Goal: Transaction & Acquisition: Download file/media

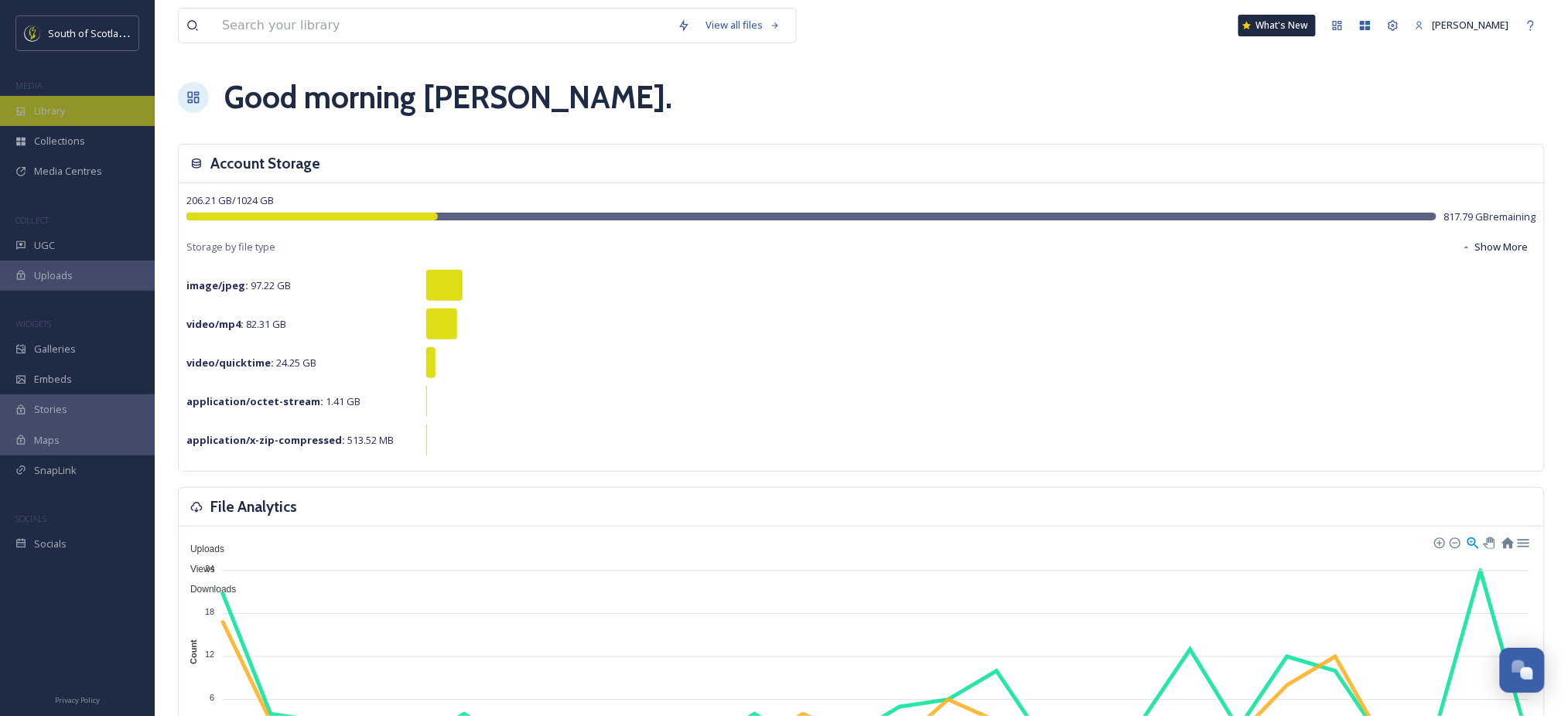
click at [61, 110] on span "Library" at bounding box center [50, 111] width 31 height 15
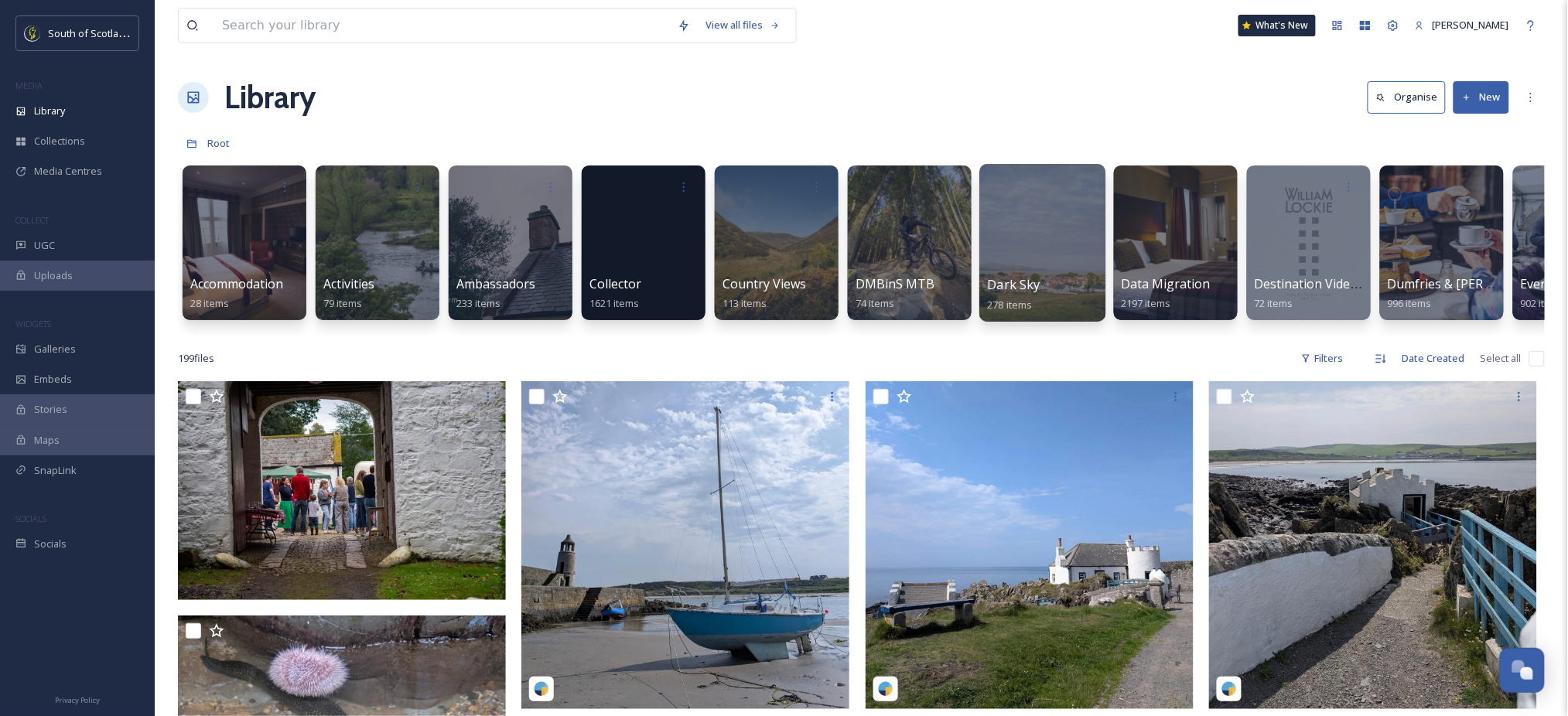
click at [1029, 234] on div at bounding box center [1042, 242] width 126 height 157
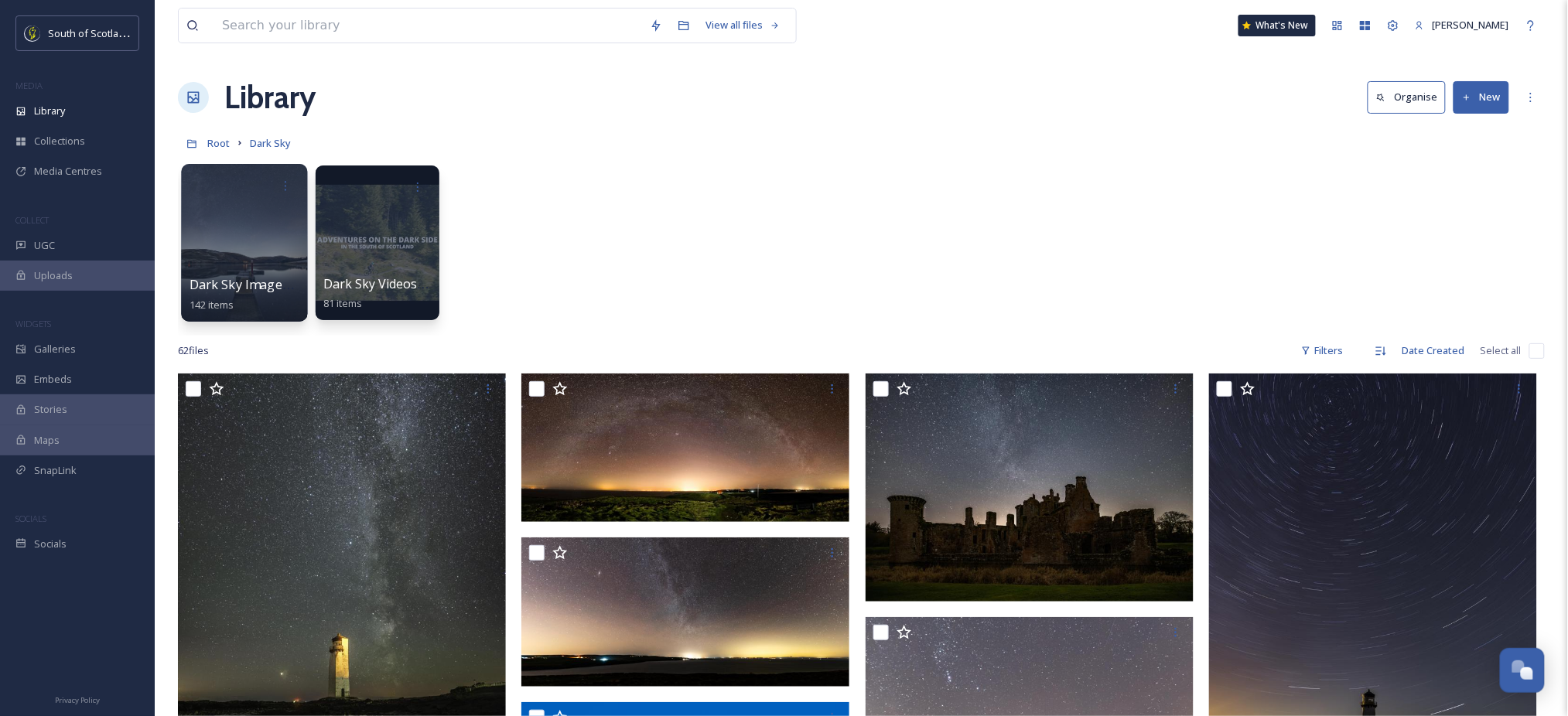
click at [250, 272] on div at bounding box center [244, 242] width 126 height 157
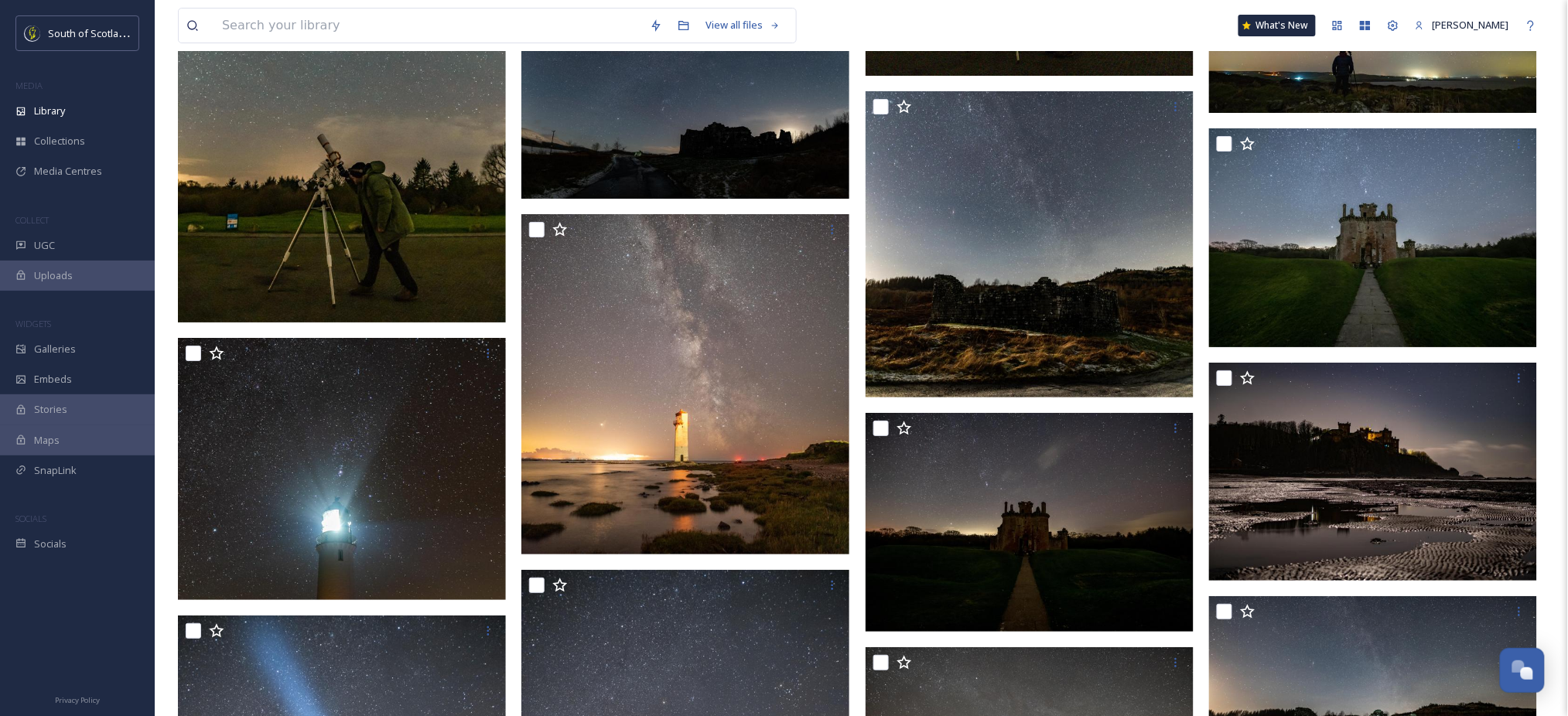
scroll to position [2019, 0]
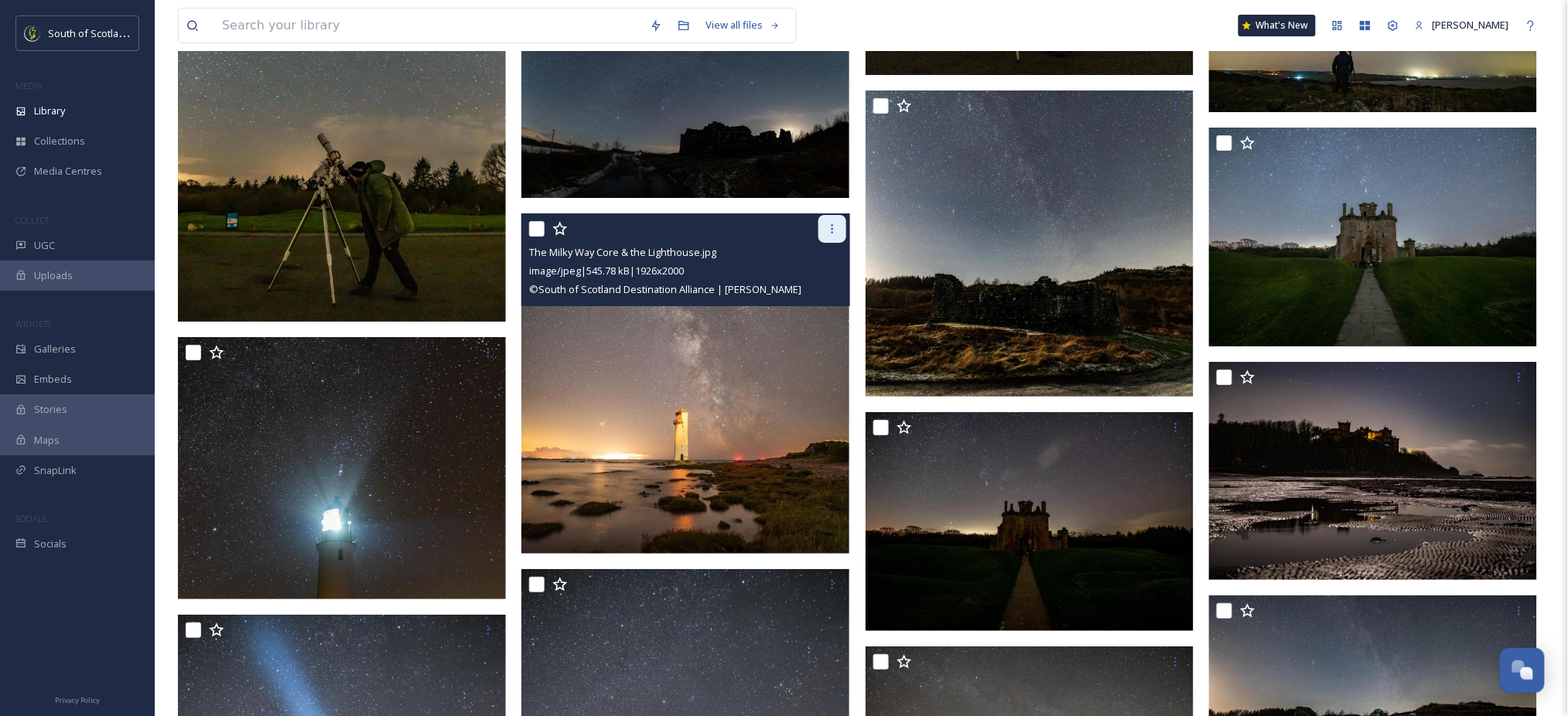
click at [827, 230] on icon at bounding box center [831, 228] width 12 height 12
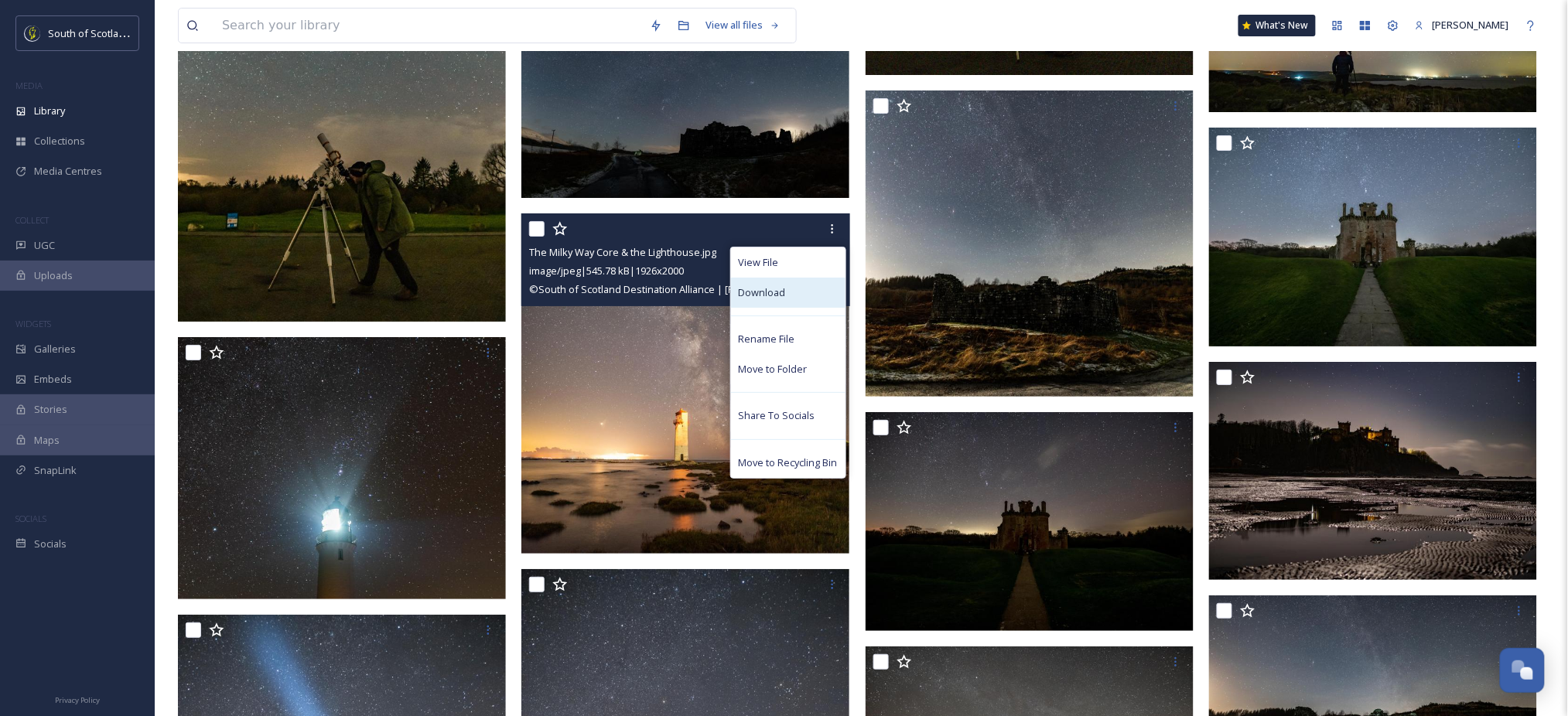
click at [806, 292] on div "Download" at bounding box center [788, 293] width 114 height 30
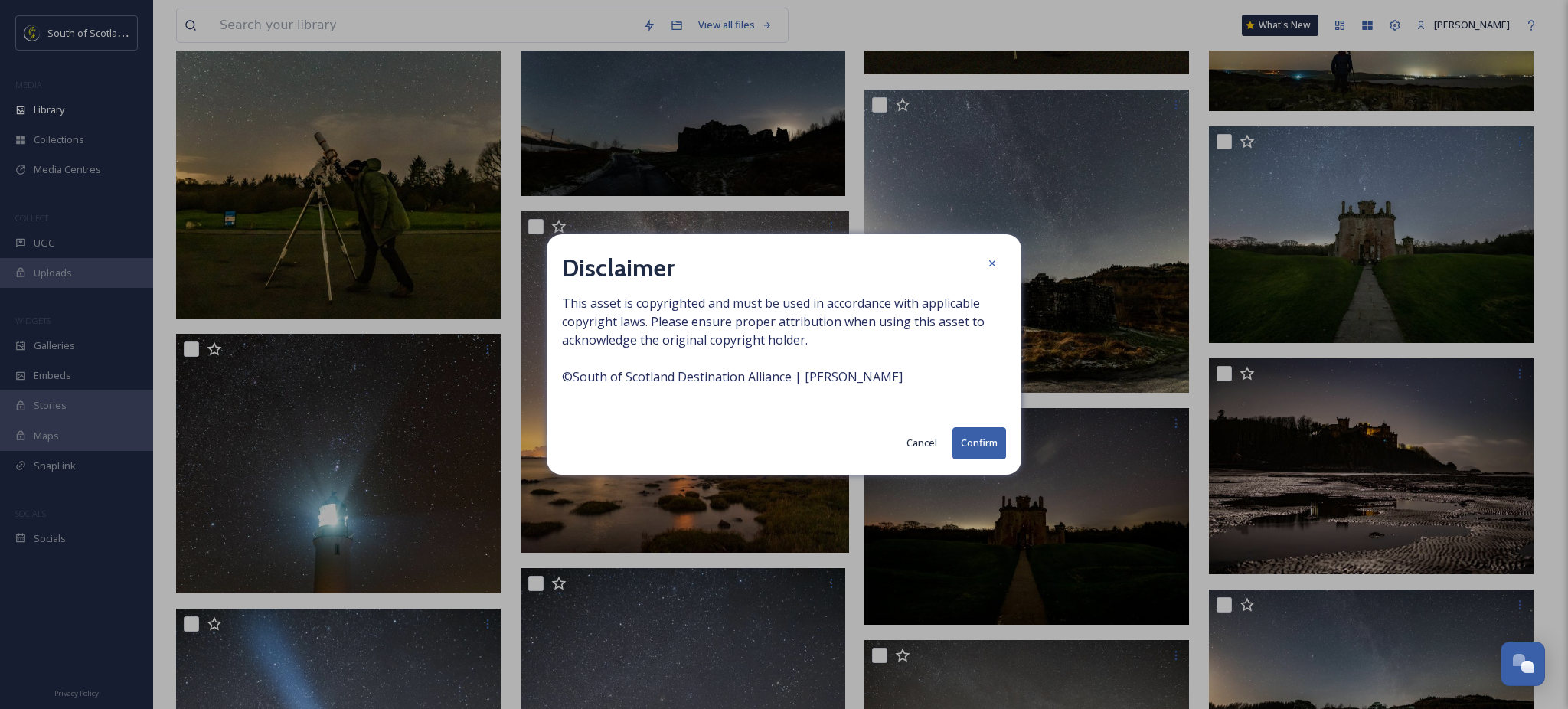
click at [975, 444] on button "Confirm" at bounding box center [979, 443] width 54 height 31
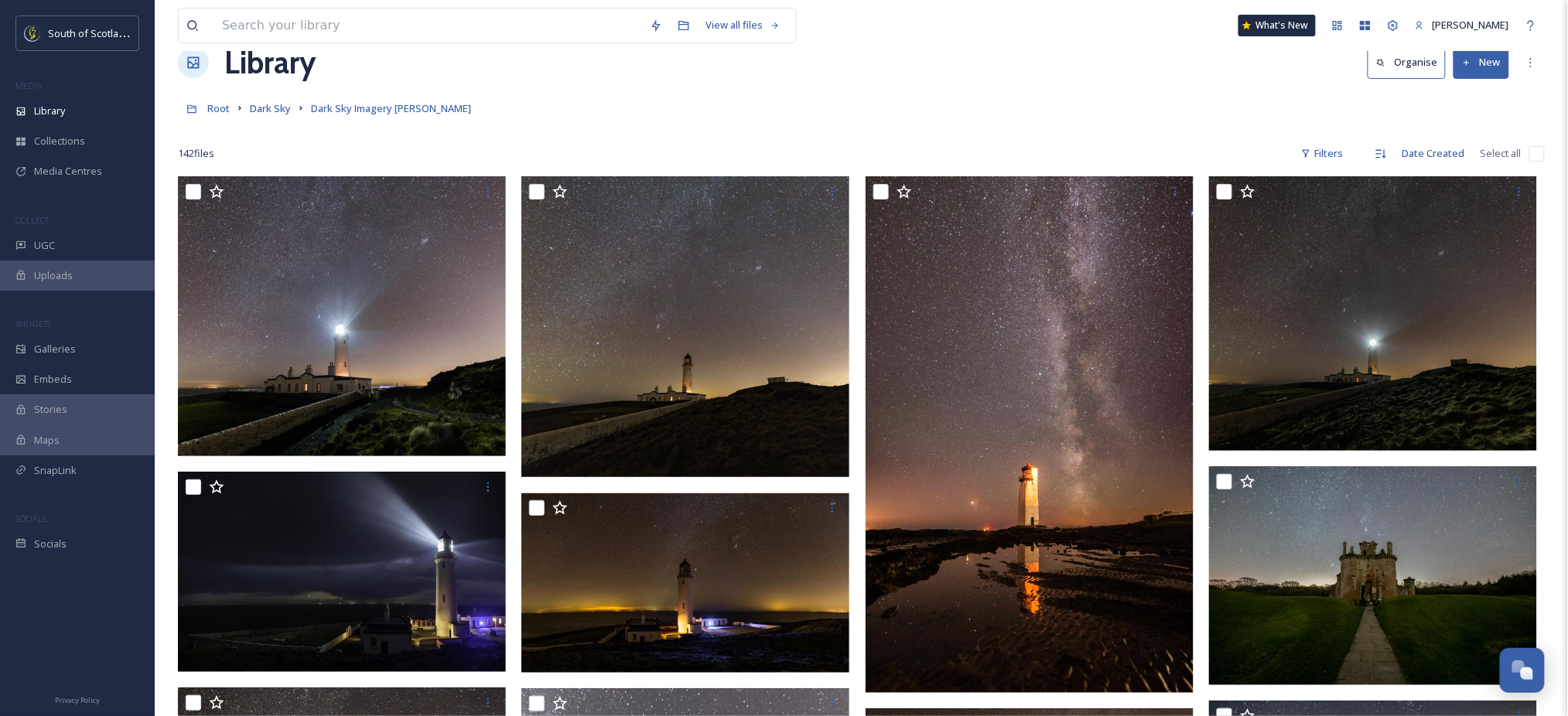
scroll to position [0, 0]
